Goal: Task Accomplishment & Management: Complete application form

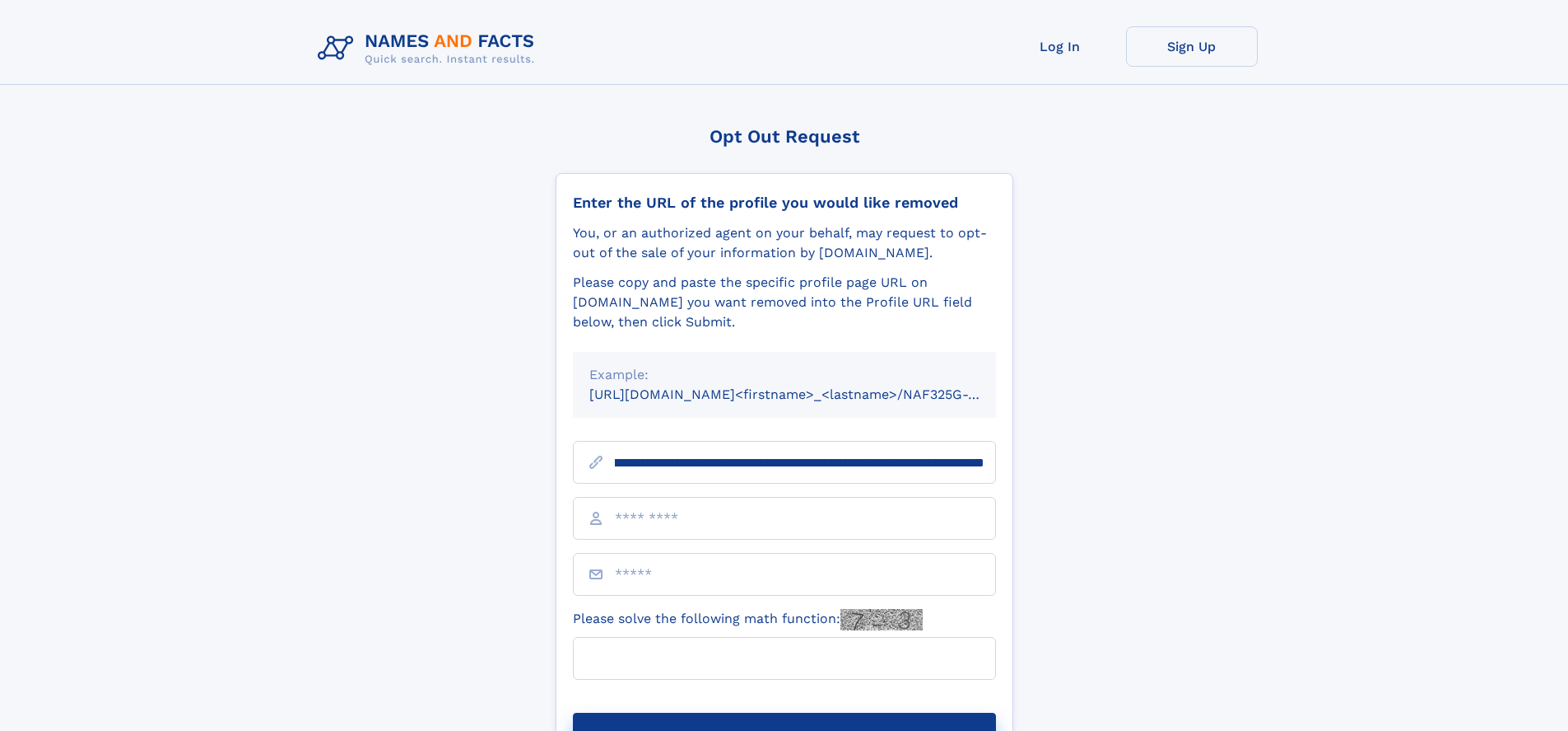
scroll to position [0, 213]
type input "**********"
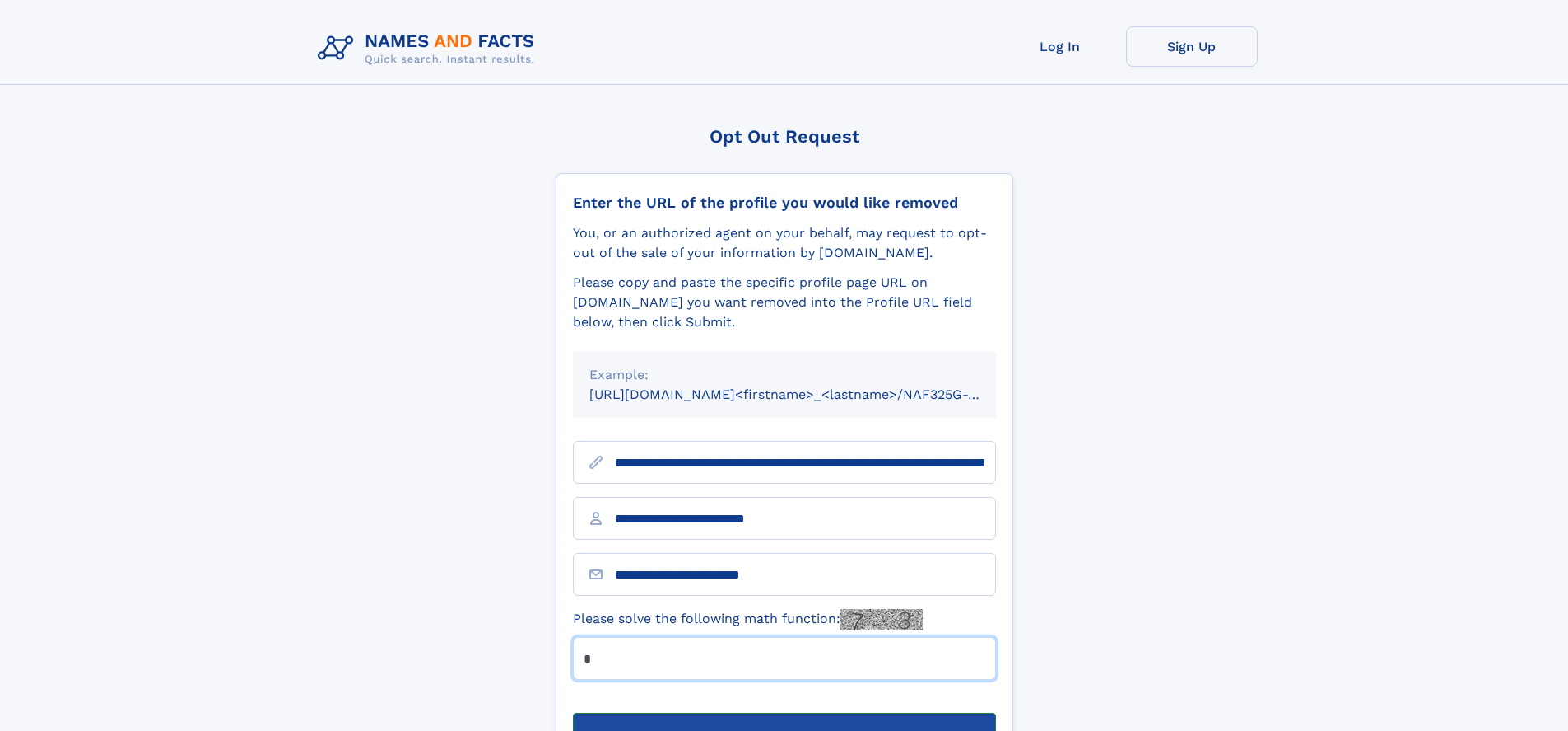
type input "*"
click at [784, 712] on button "Submit Opt Out Request" at bounding box center [784, 739] width 423 height 53
